Goal: Register for event/course

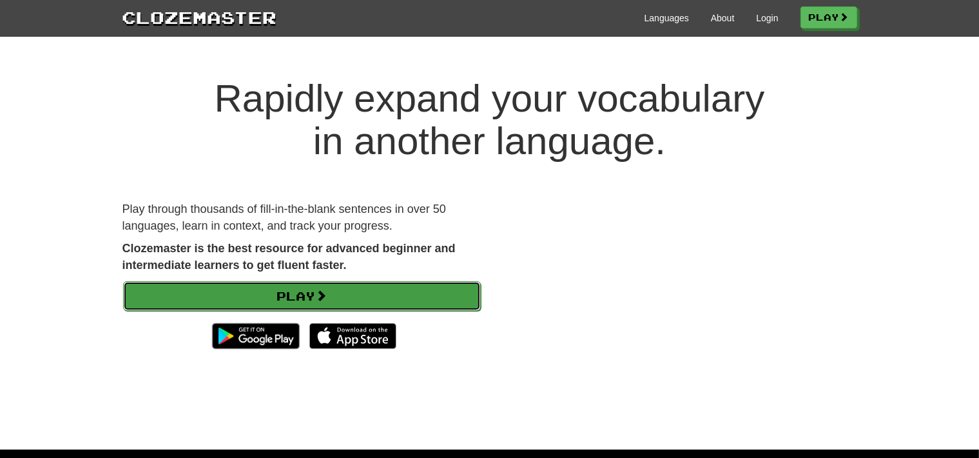
click at [359, 295] on link "Play" at bounding box center [302, 296] width 358 height 30
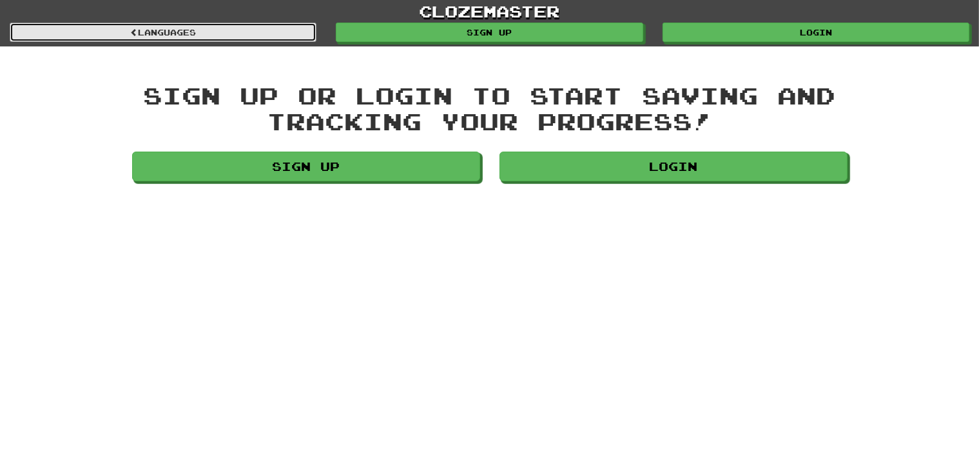
click at [208, 30] on link "Languages" at bounding box center [163, 32] width 307 height 19
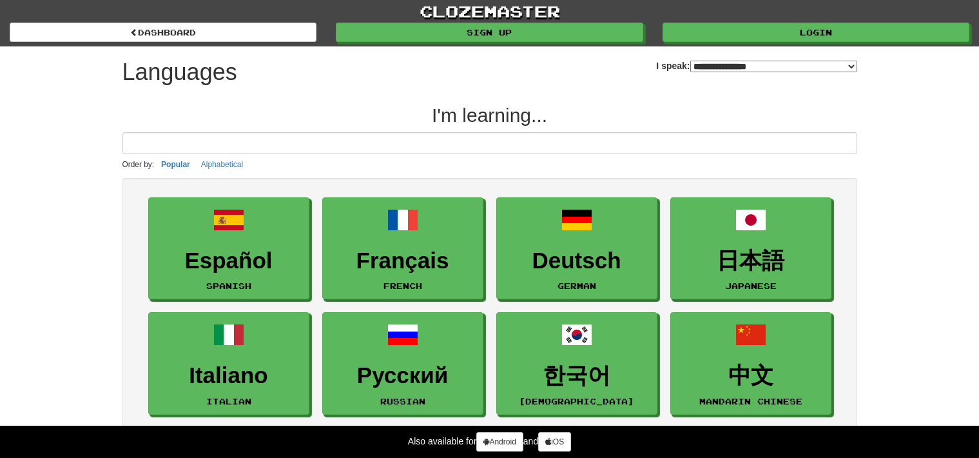
select select "*******"
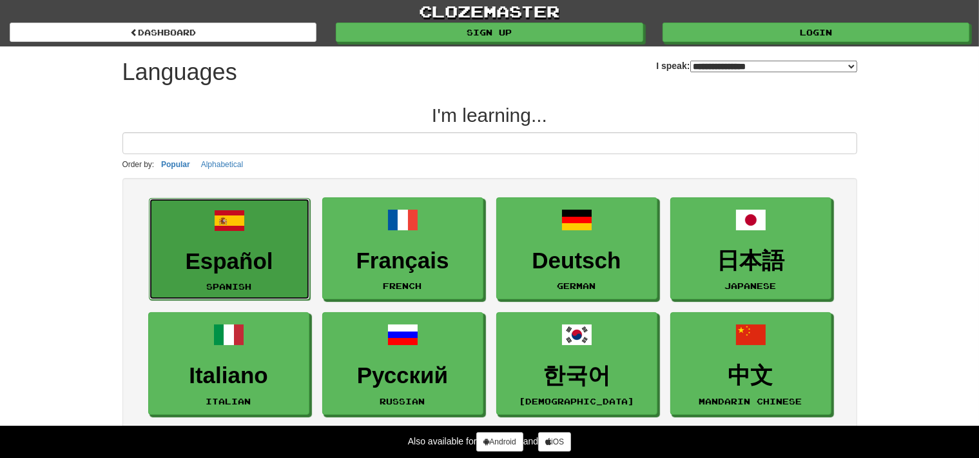
click at [218, 235] on span at bounding box center [229, 220] width 31 height 31
